Goal: Find specific page/section: Find specific page/section

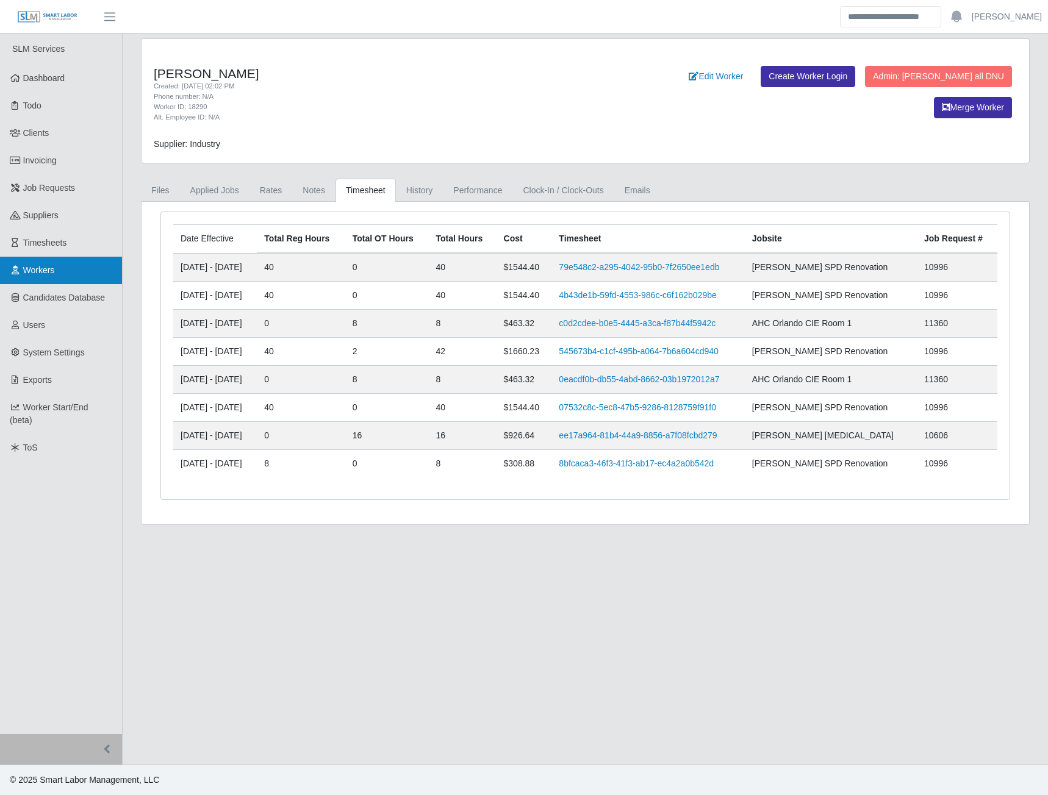
click at [57, 271] on link "Workers" at bounding box center [61, 270] width 122 height 27
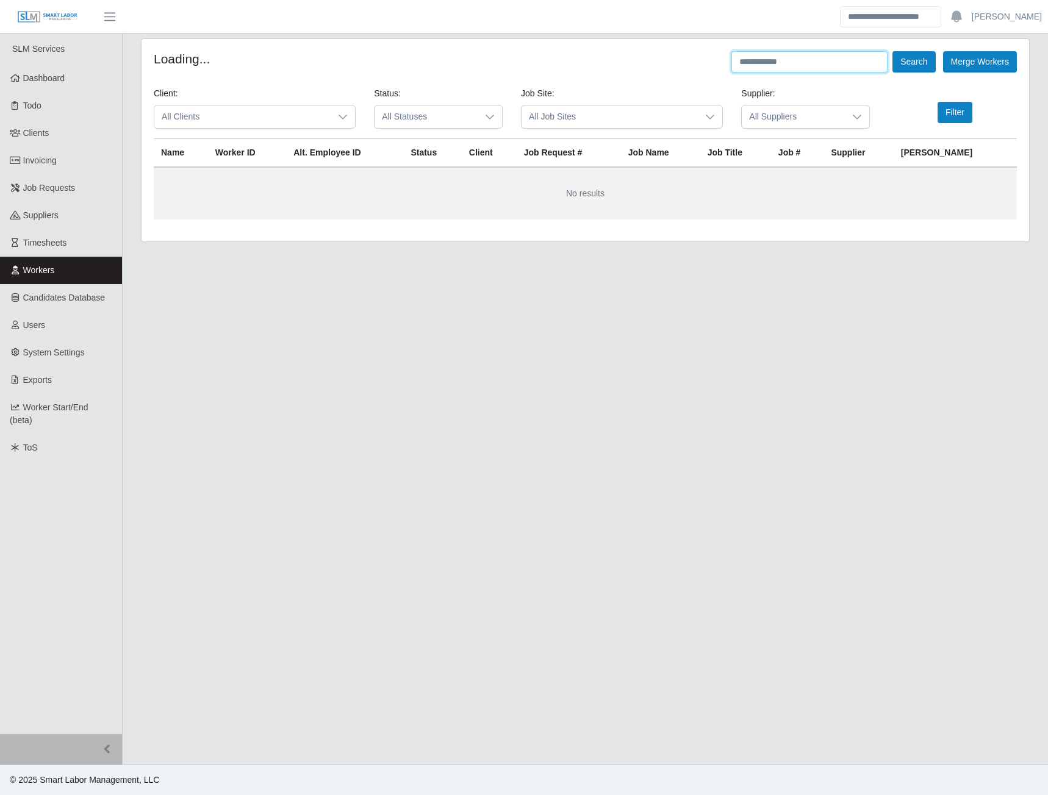
click at [778, 62] on input "text" at bounding box center [809, 61] width 156 height 21
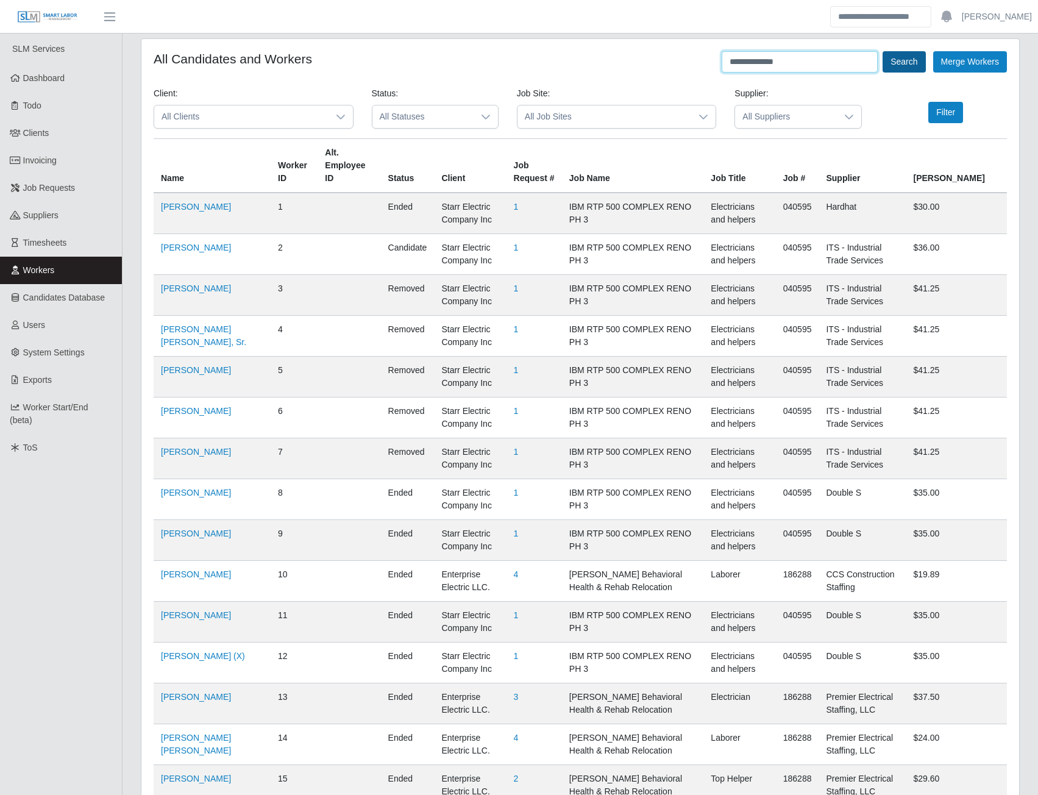
type input "**********"
click at [899, 64] on button "Search" at bounding box center [904, 61] width 43 height 21
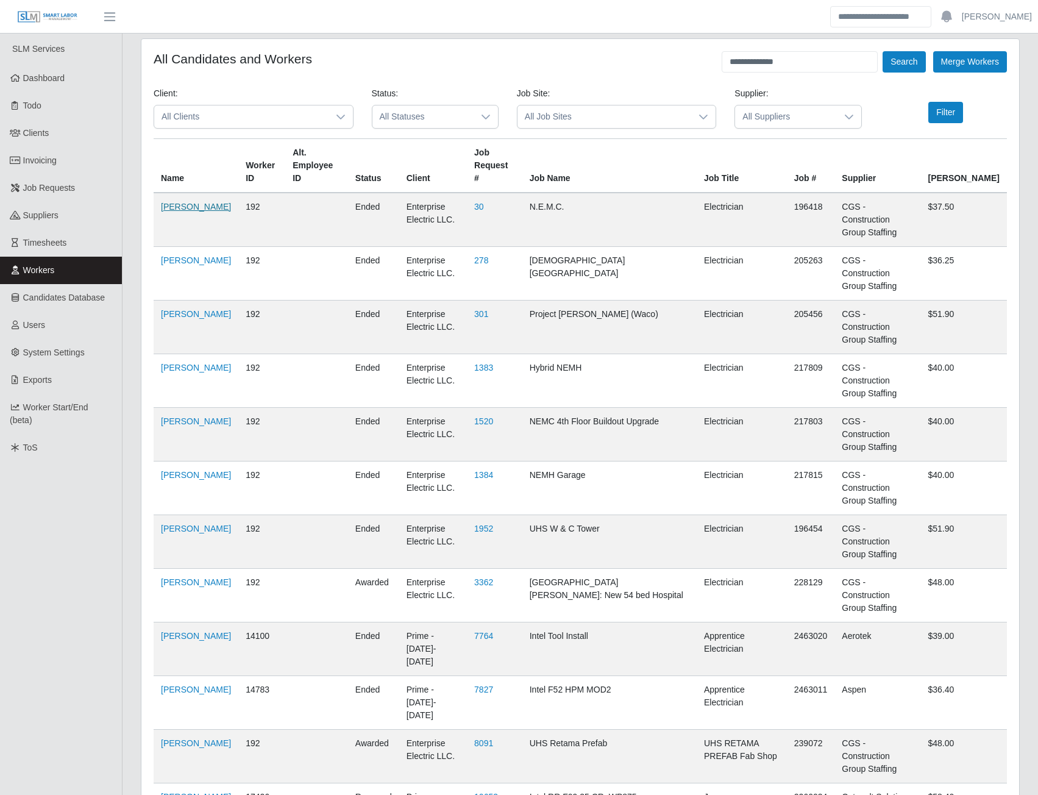
click at [179, 202] on link "[PERSON_NAME]" at bounding box center [196, 207] width 70 height 10
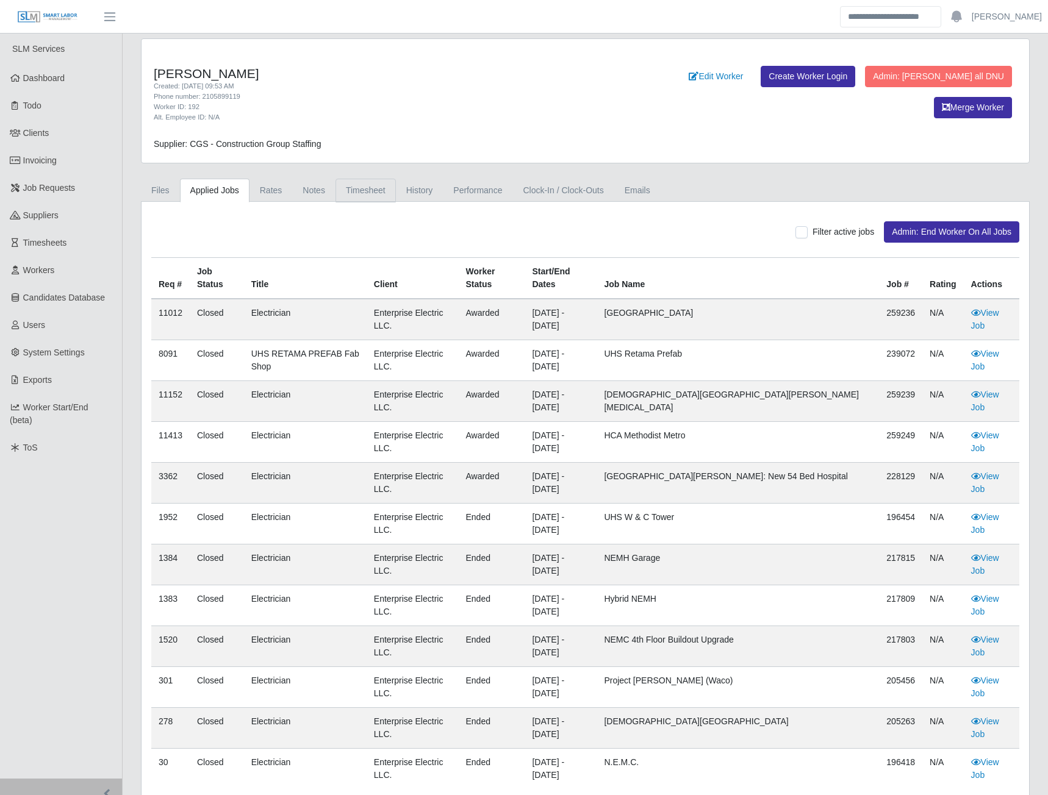
click at [352, 195] on link "Timesheet" at bounding box center [365, 191] width 60 height 24
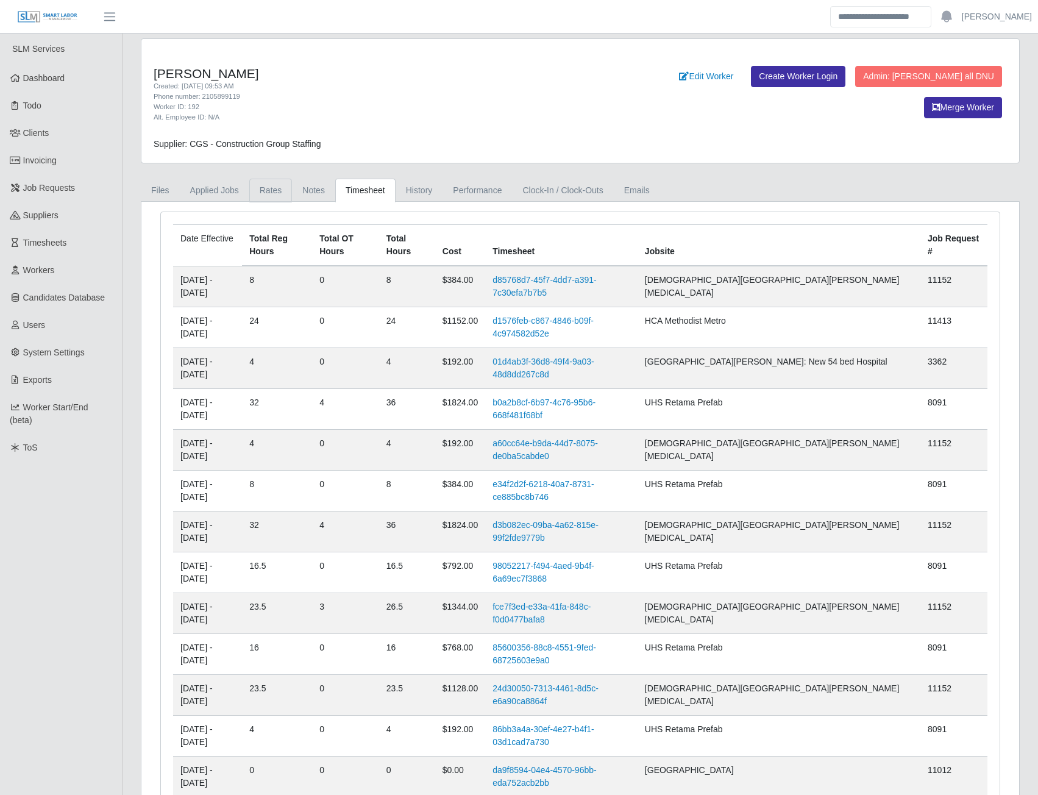
click at [270, 194] on link "Rates" at bounding box center [270, 191] width 43 height 24
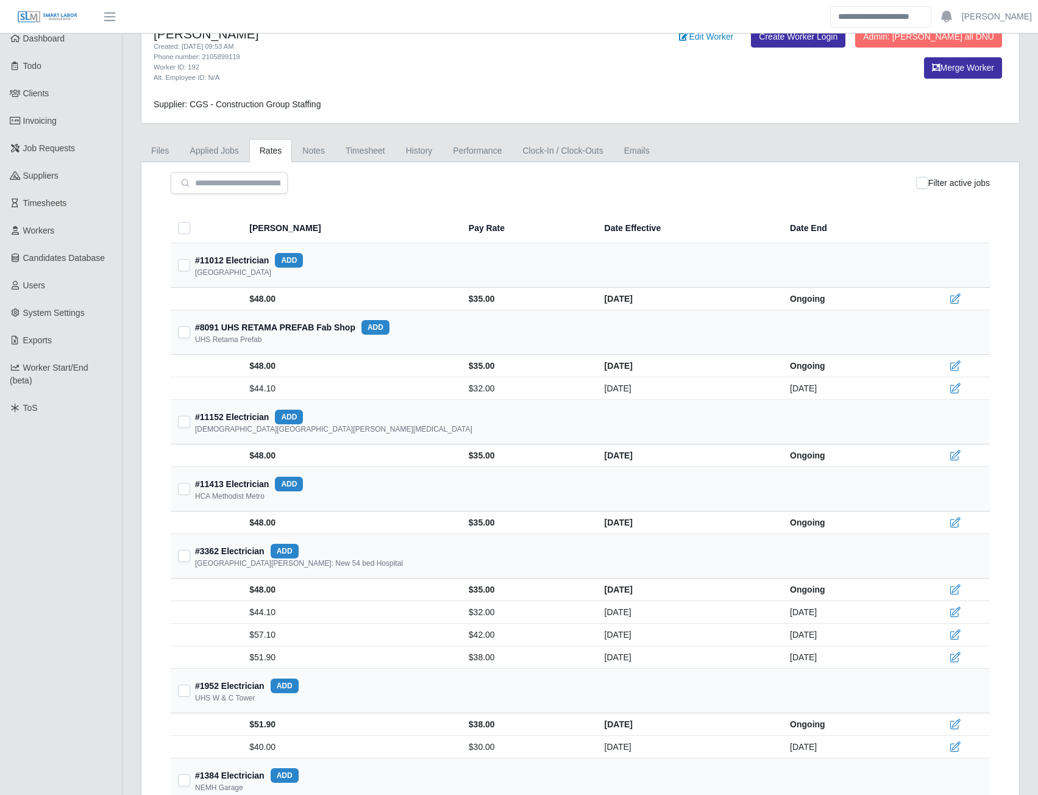
scroll to position [61, 0]
